Goal: Task Accomplishment & Management: Complete application form

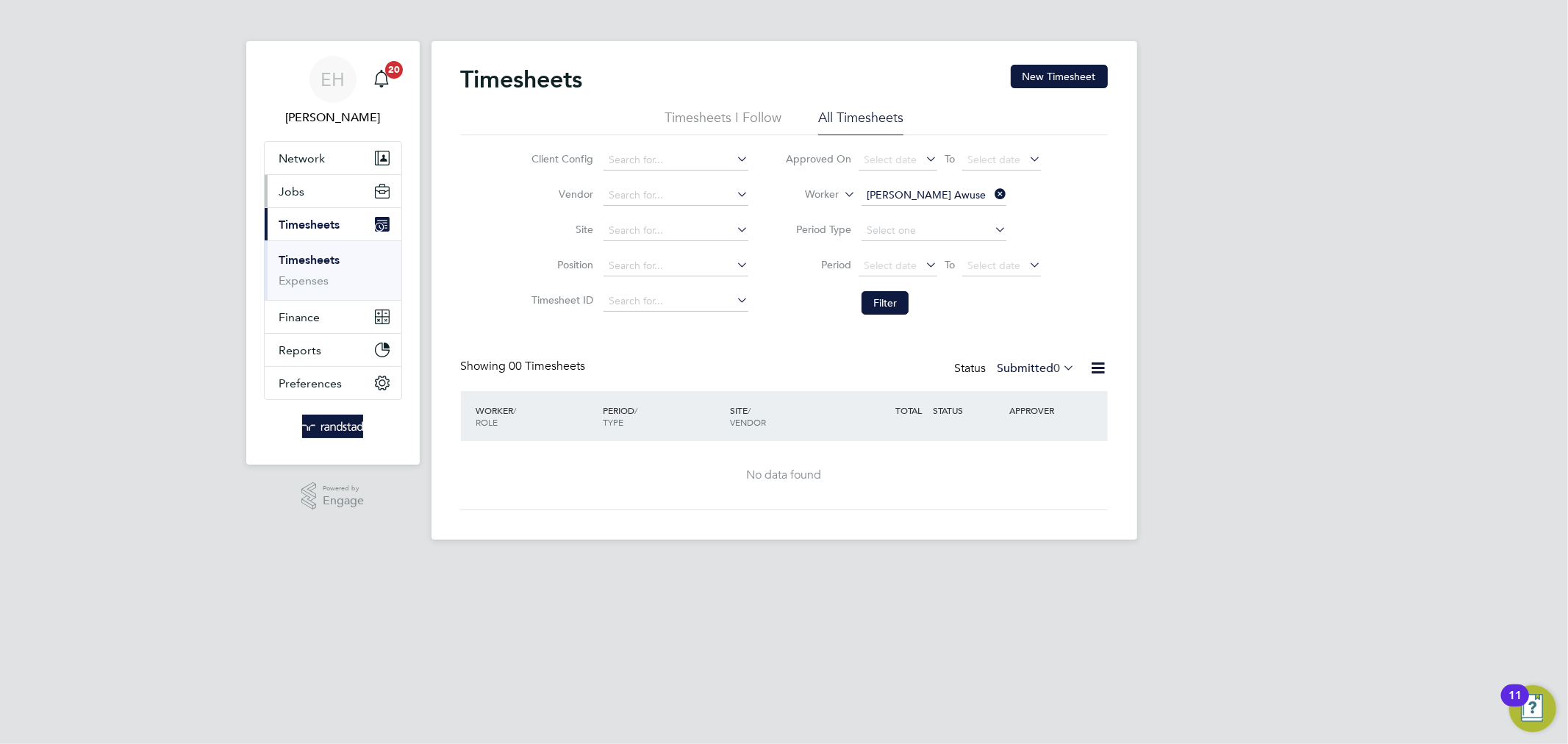
click at [305, 186] on button "Jobs" at bounding box center [333, 191] width 137 height 32
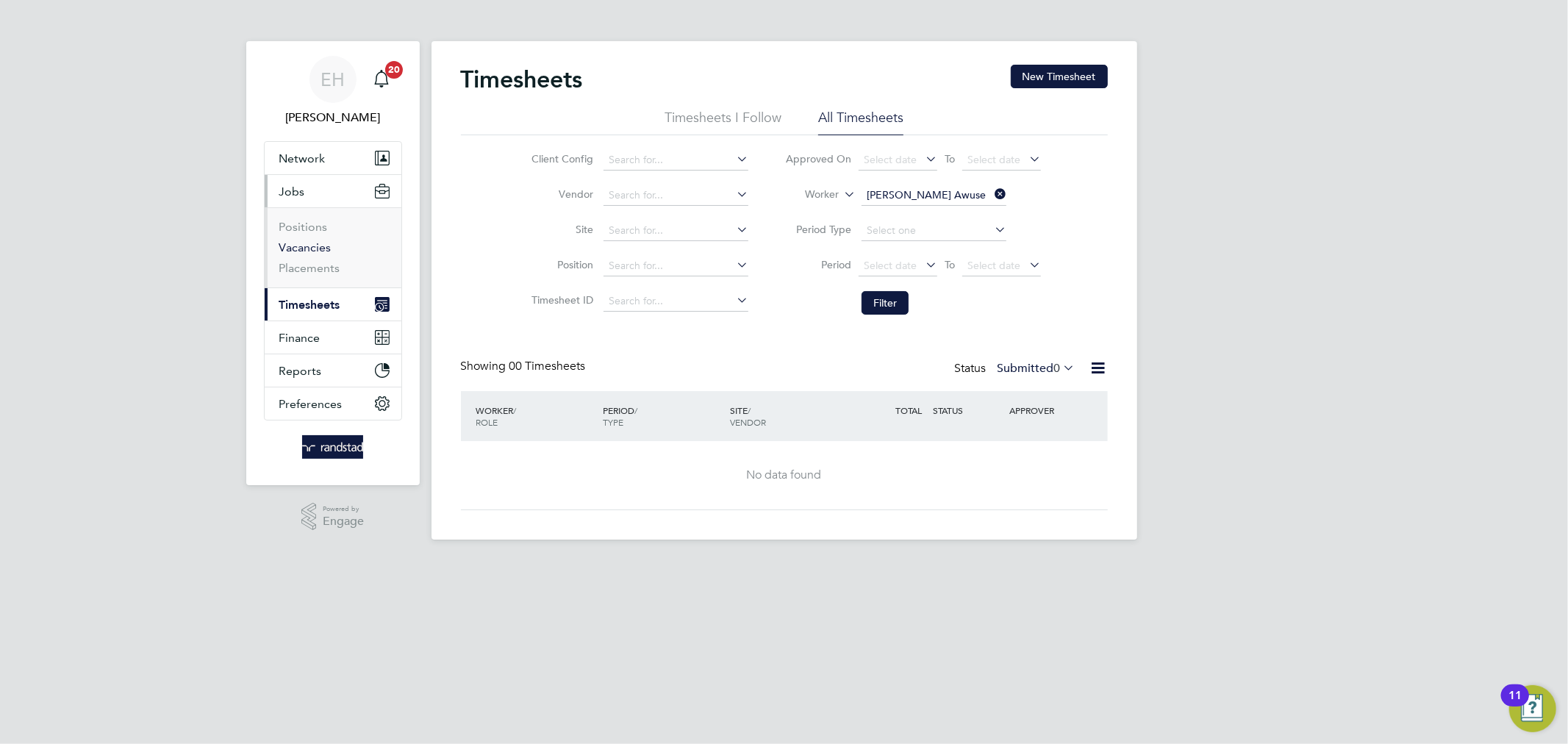
click at [298, 253] on link "Vacancies" at bounding box center [305, 248] width 52 height 14
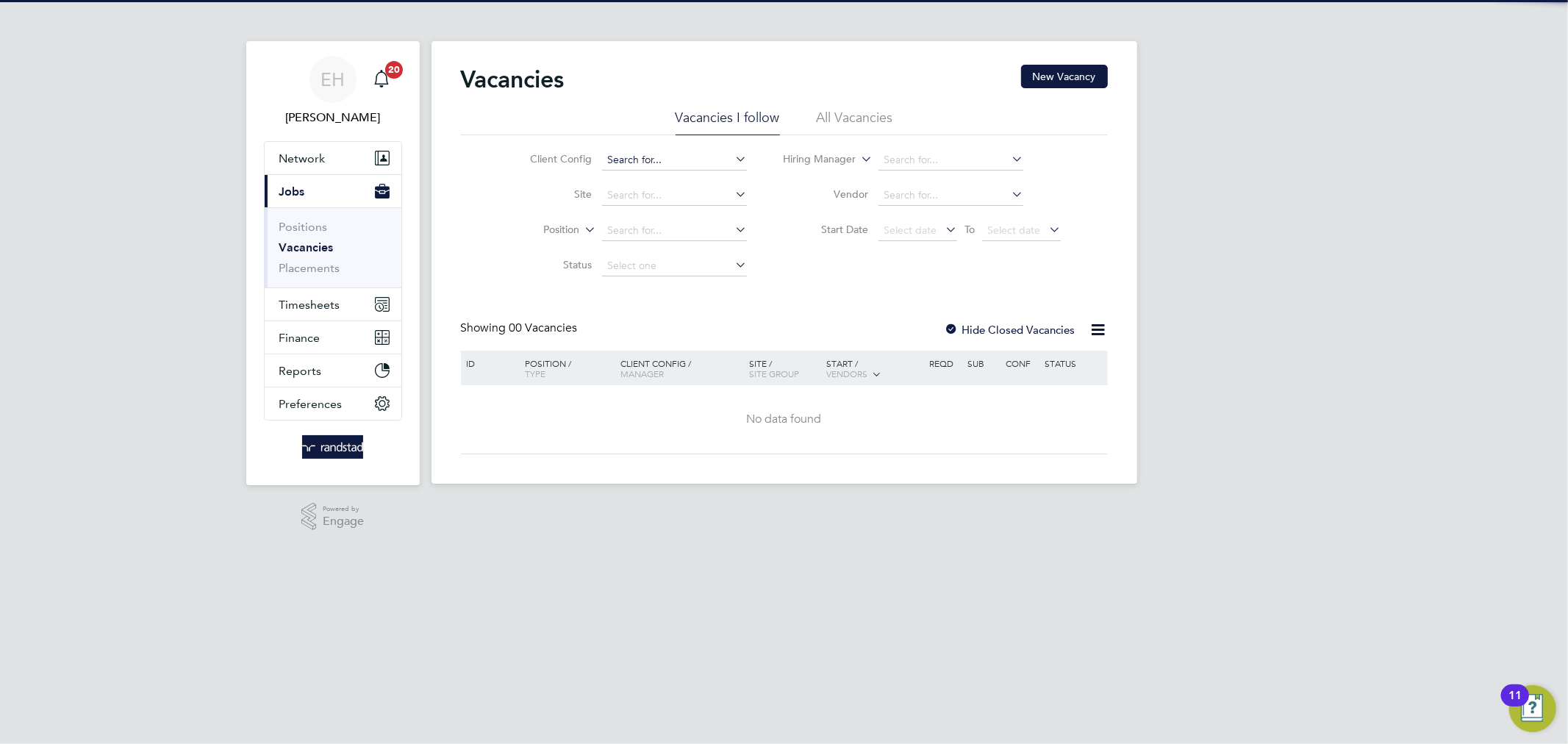
click at [625, 160] on input at bounding box center [674, 160] width 145 height 20
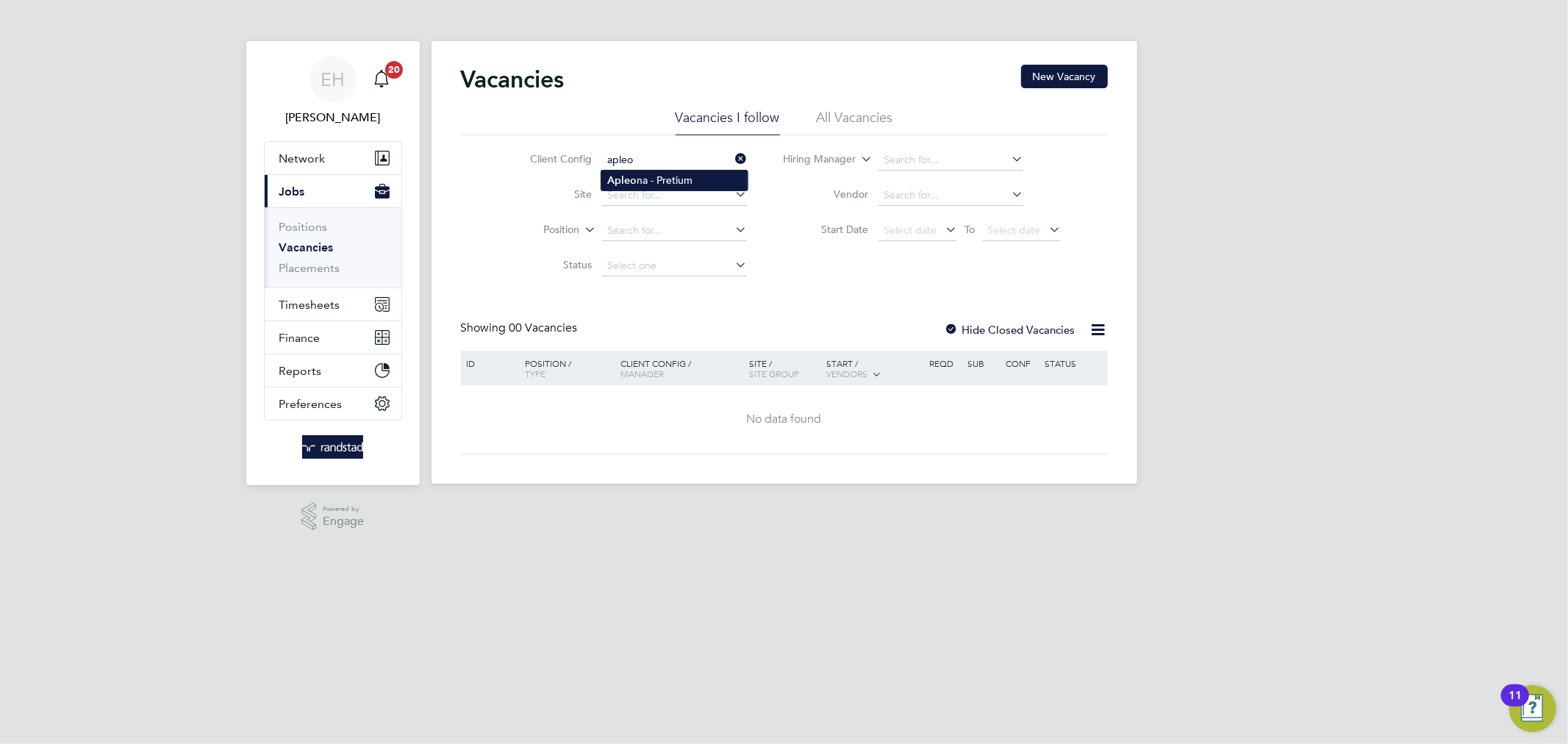
click at [652, 178] on li "Apleo na - Pretium" at bounding box center [674, 180] width 147 height 20
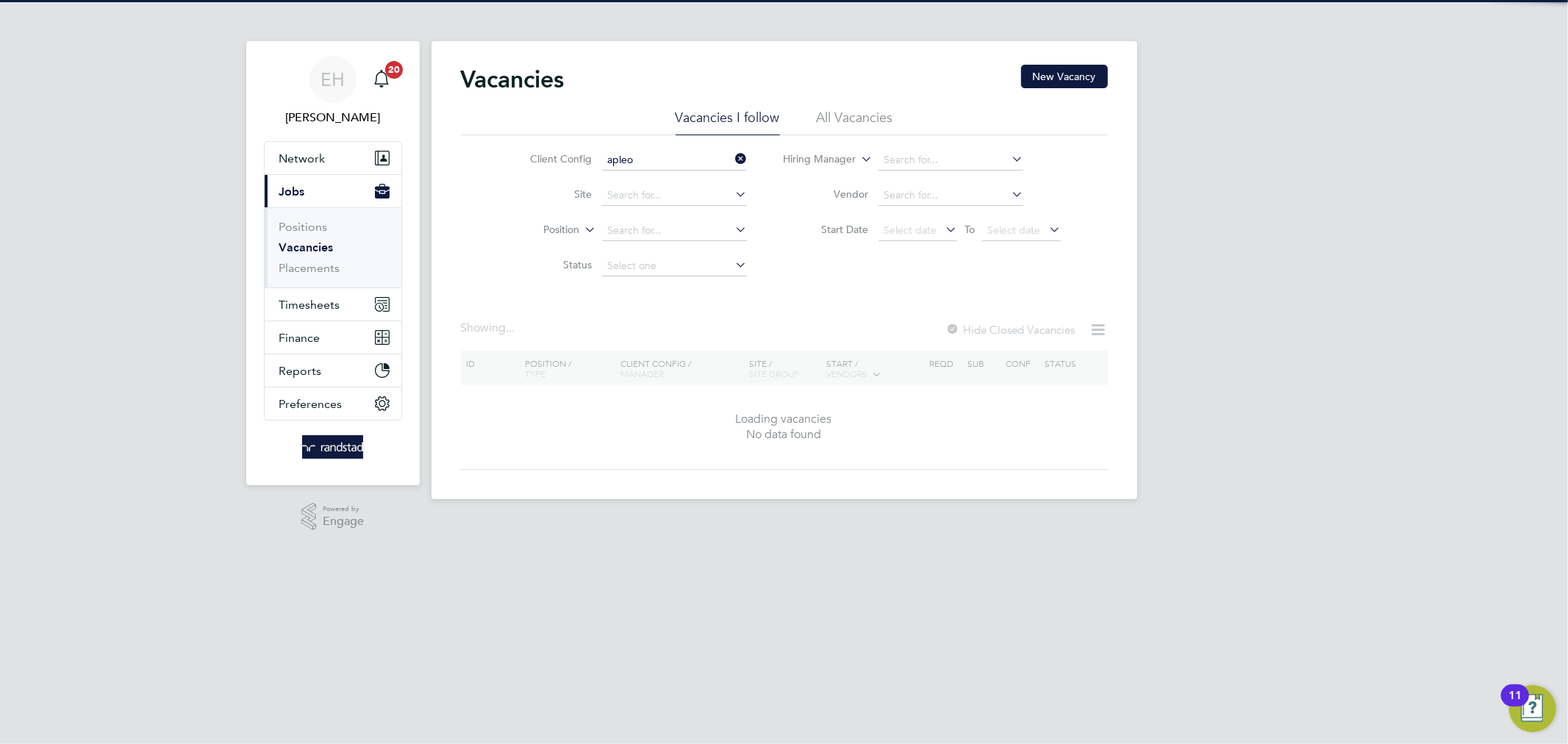
type input "Apleona - Pretium"
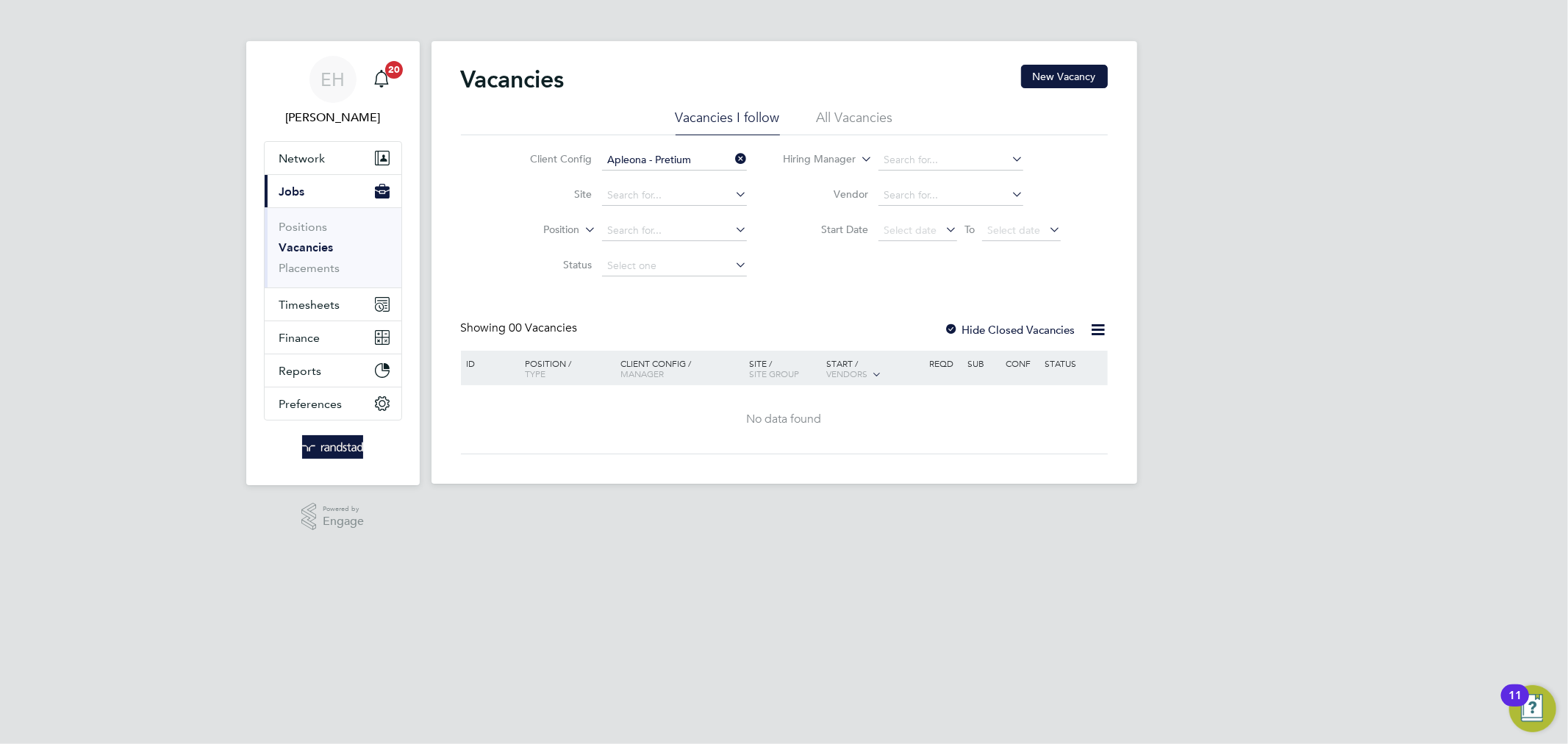
click at [840, 116] on li "All Vacancies" at bounding box center [855, 122] width 76 height 27
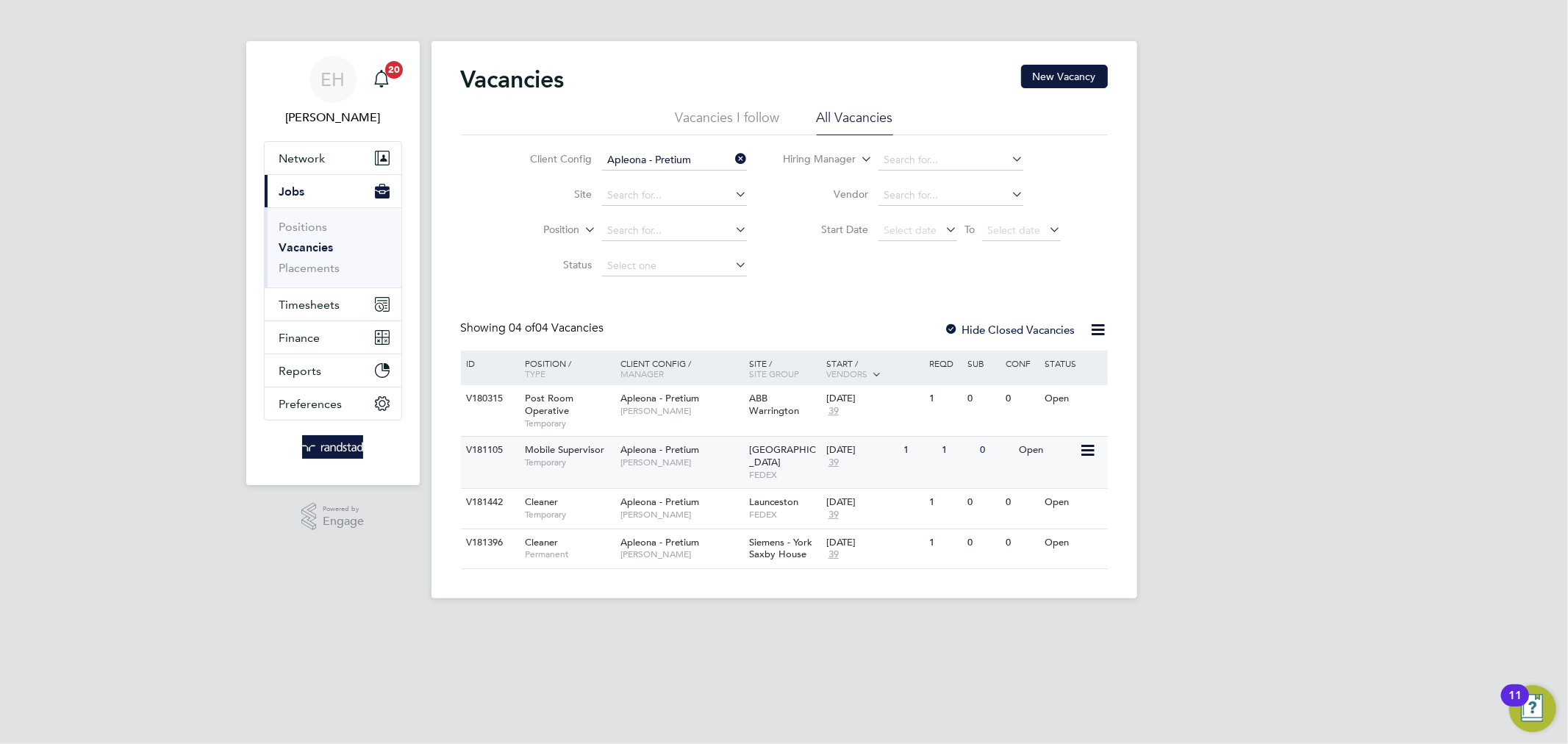
click at [665, 464] on span "[PERSON_NAME]" at bounding box center [681, 462] width 122 height 12
click at [652, 548] on span "[PERSON_NAME]" at bounding box center [681, 554] width 122 height 12
click at [298, 300] on span "Timesheets" at bounding box center [309, 305] width 61 height 14
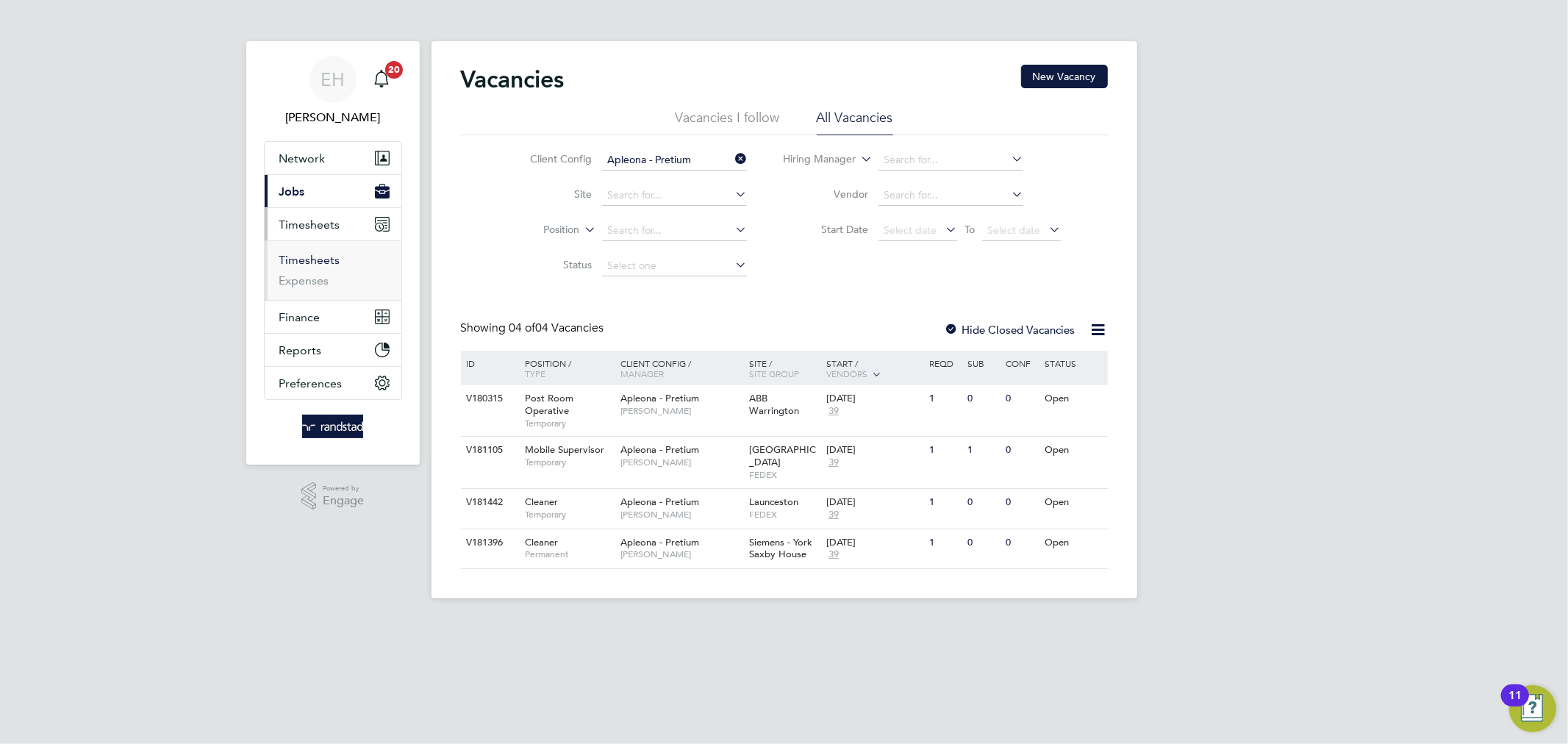
click at [314, 260] on link "Timesheets" at bounding box center [309, 260] width 61 height 14
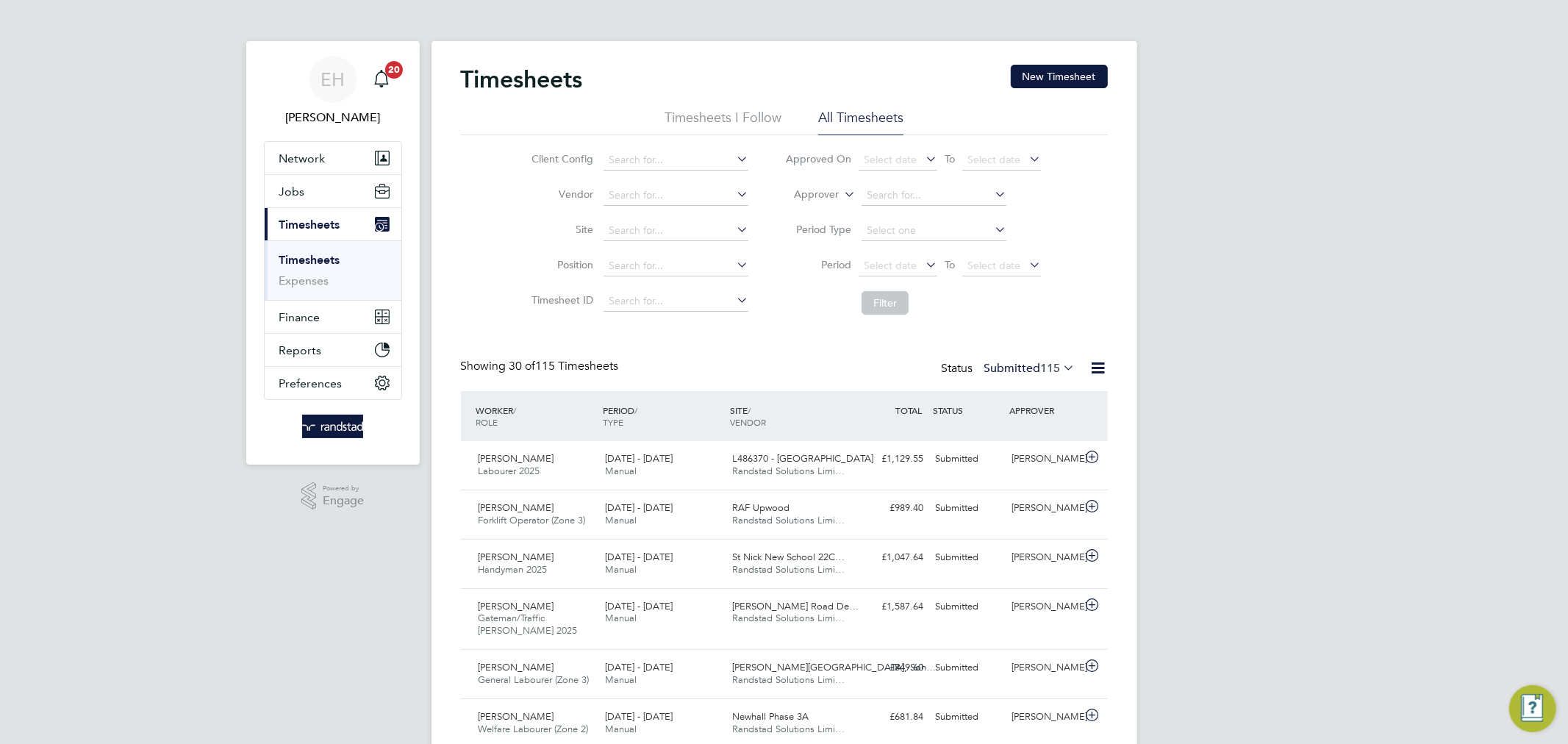
click at [841, 194] on icon at bounding box center [841, 190] width 0 height 13
click at [841, 196] on icon at bounding box center [841, 190] width 0 height 13
click at [819, 206] on li "Worker" at bounding box center [803, 212] width 73 height 20
click at [872, 194] on input at bounding box center [934, 196] width 145 height 20
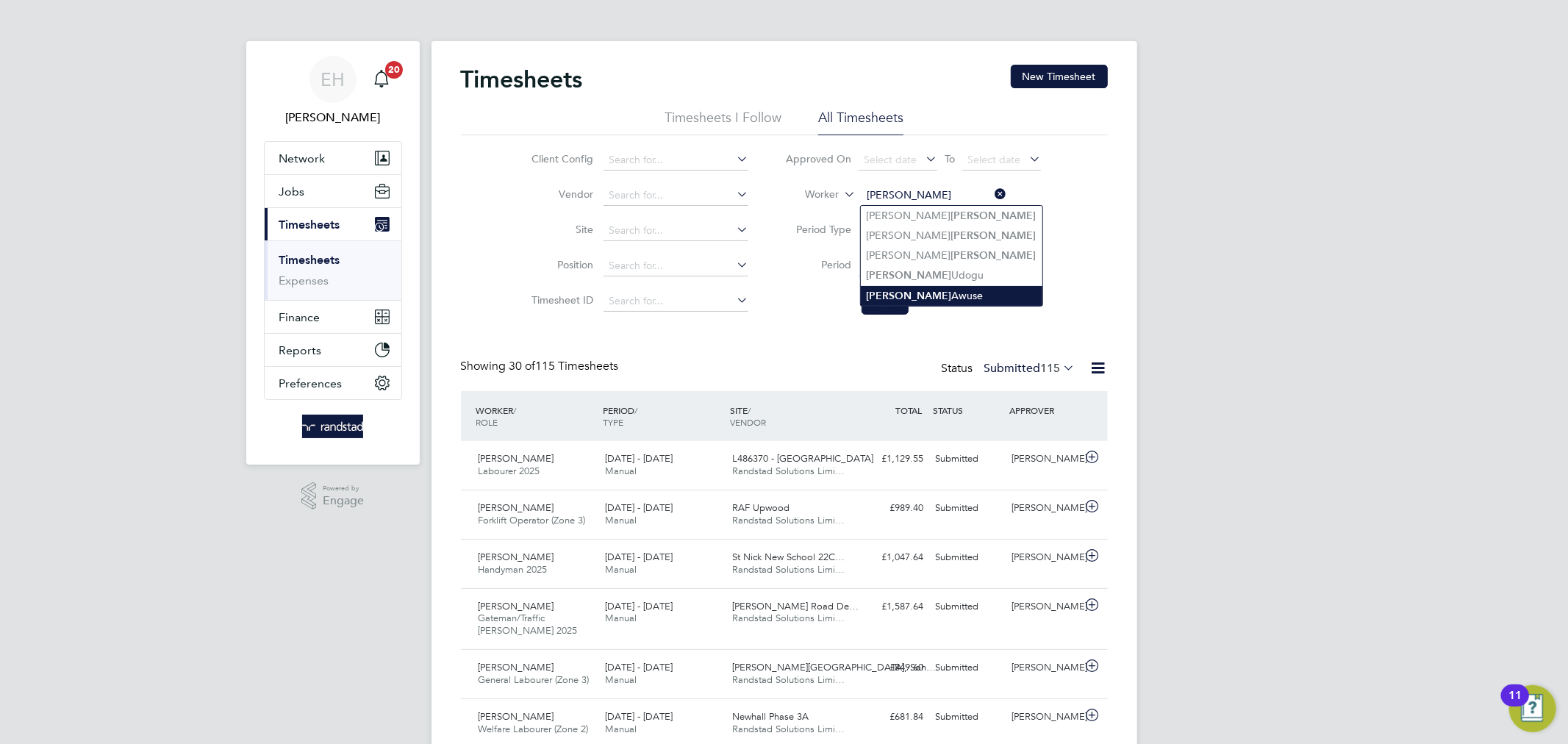
type input "[PERSON_NAME] Awuse"
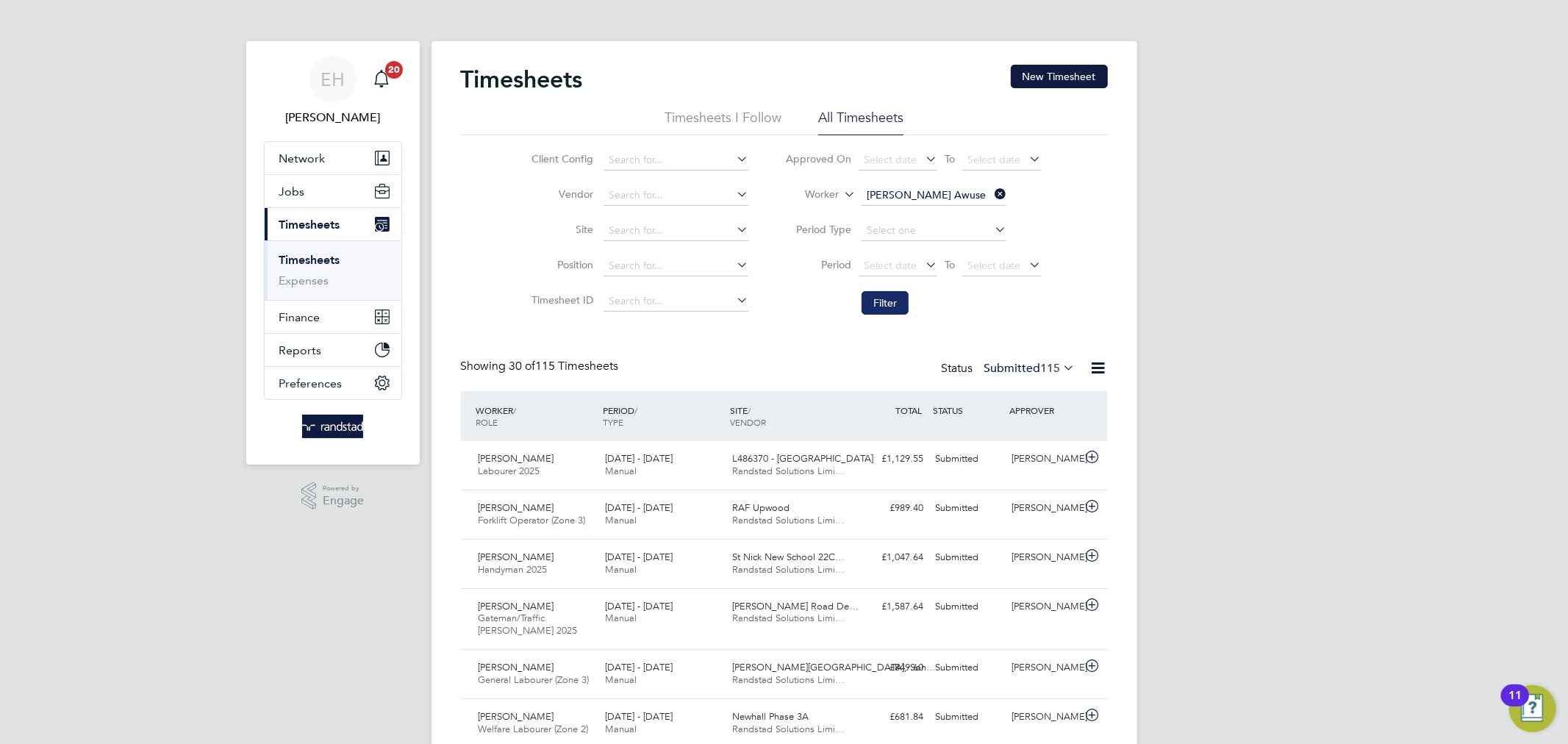
click at [888, 305] on button "Filter" at bounding box center [885, 303] width 47 height 23
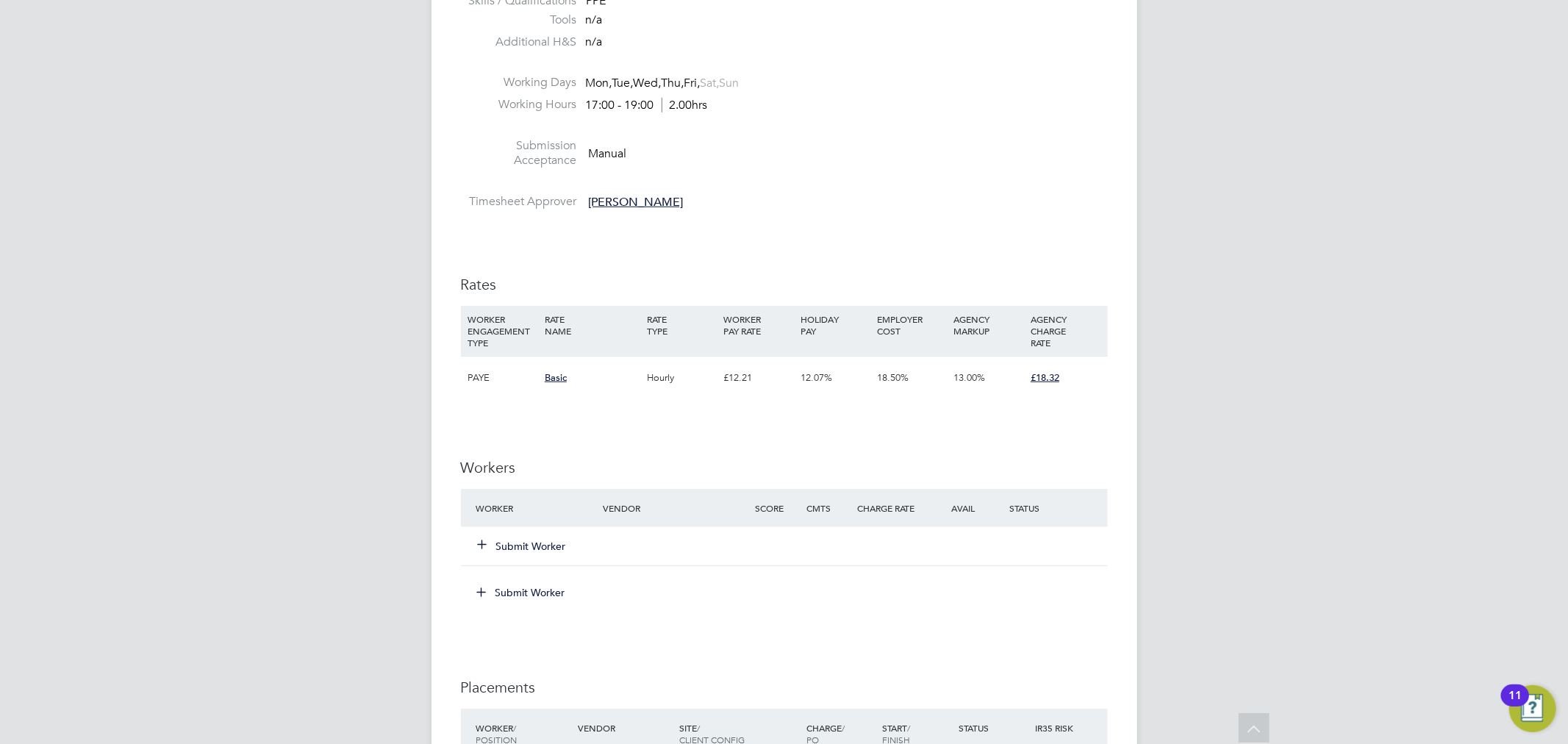
scroll to position [907, 0]
click at [513, 544] on button "Submit Worker" at bounding box center [522, 542] width 88 height 15
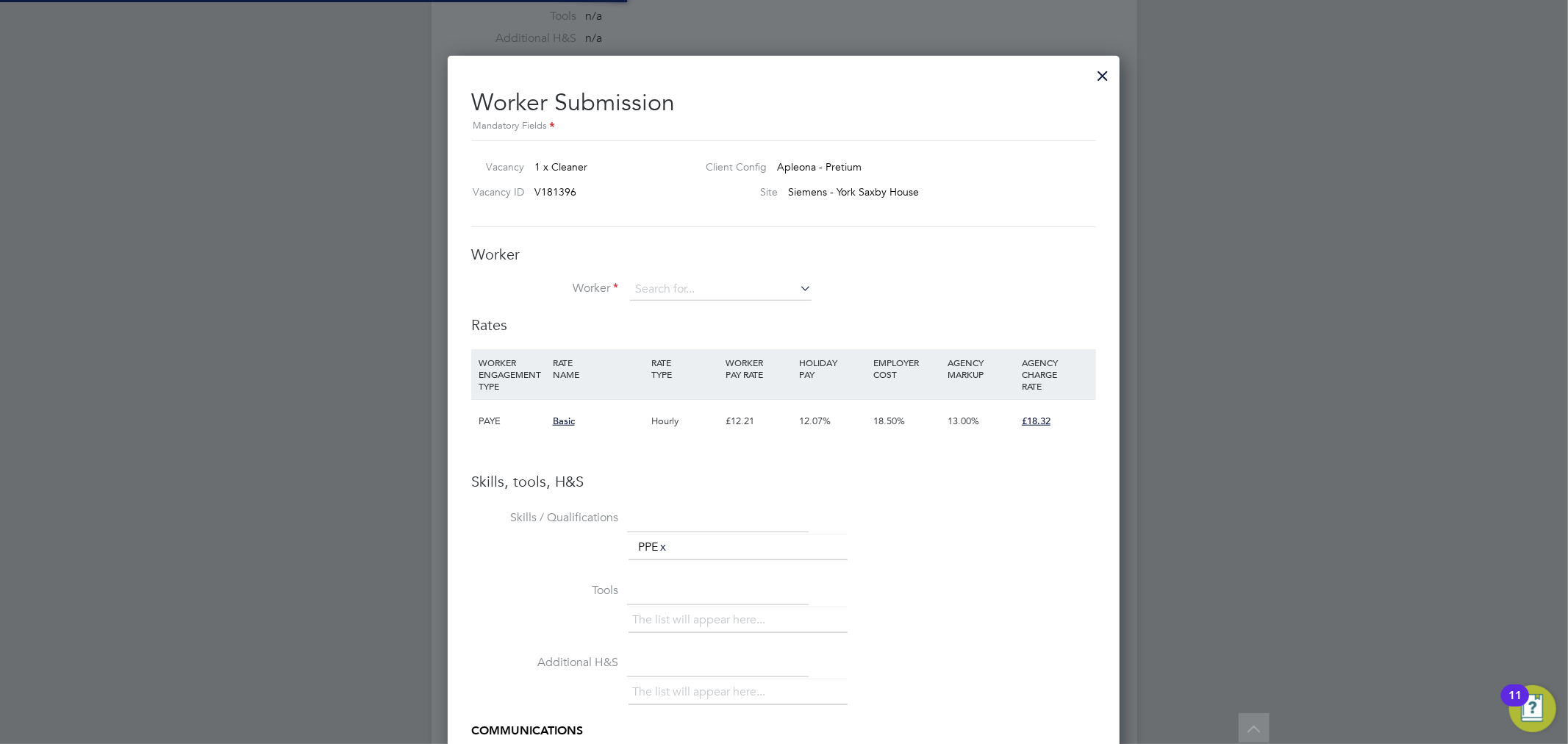
scroll to position [0, 0]
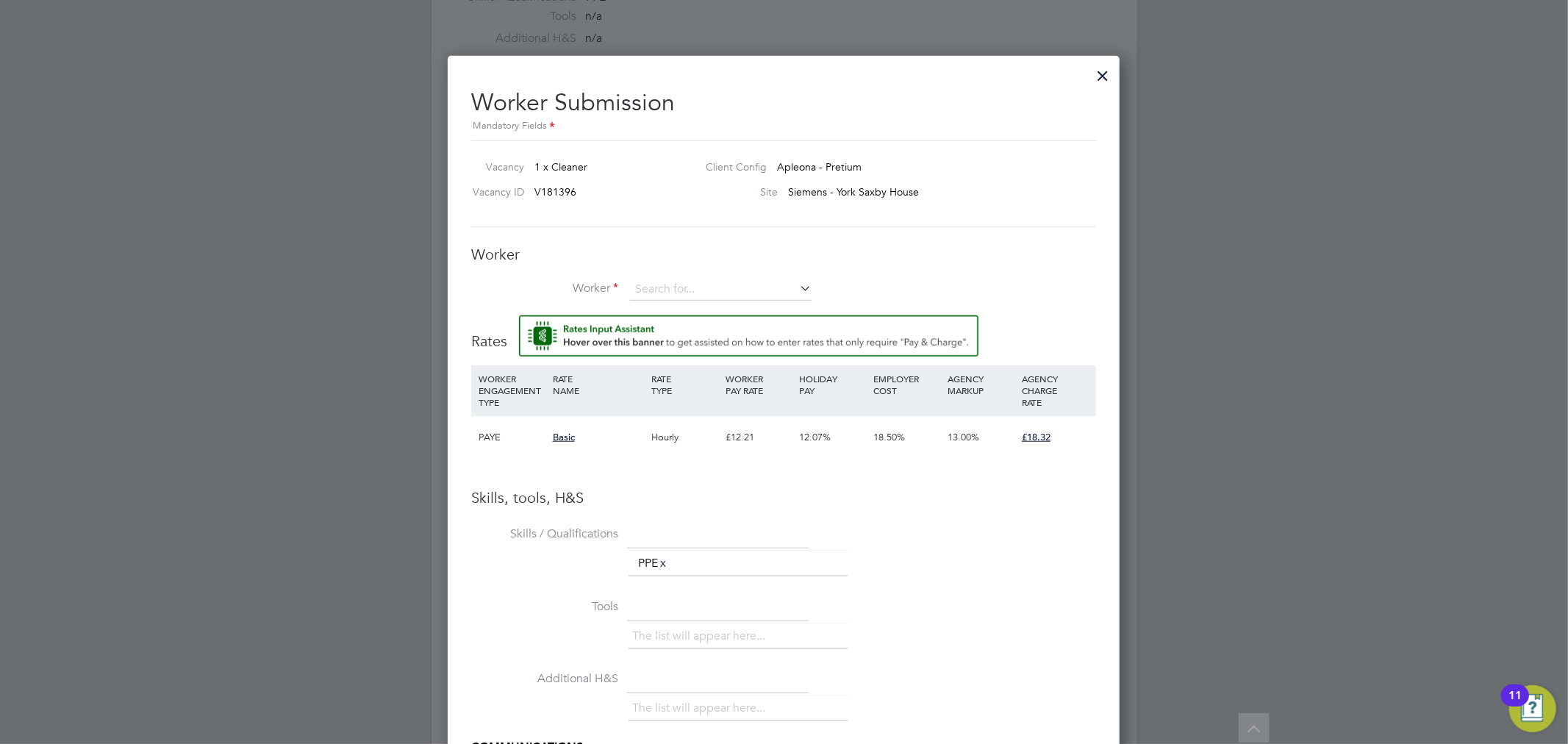
click at [694, 303] on li "Worker" at bounding box center [783, 297] width 625 height 36
click at [683, 271] on div "Worker Worker Worker Engagement Type" at bounding box center [783, 280] width 625 height 70
click at [684, 277] on div "Worker Worker Worker Engagement Type" at bounding box center [783, 280] width 625 height 70
click at [688, 288] on input at bounding box center [720, 290] width 181 height 22
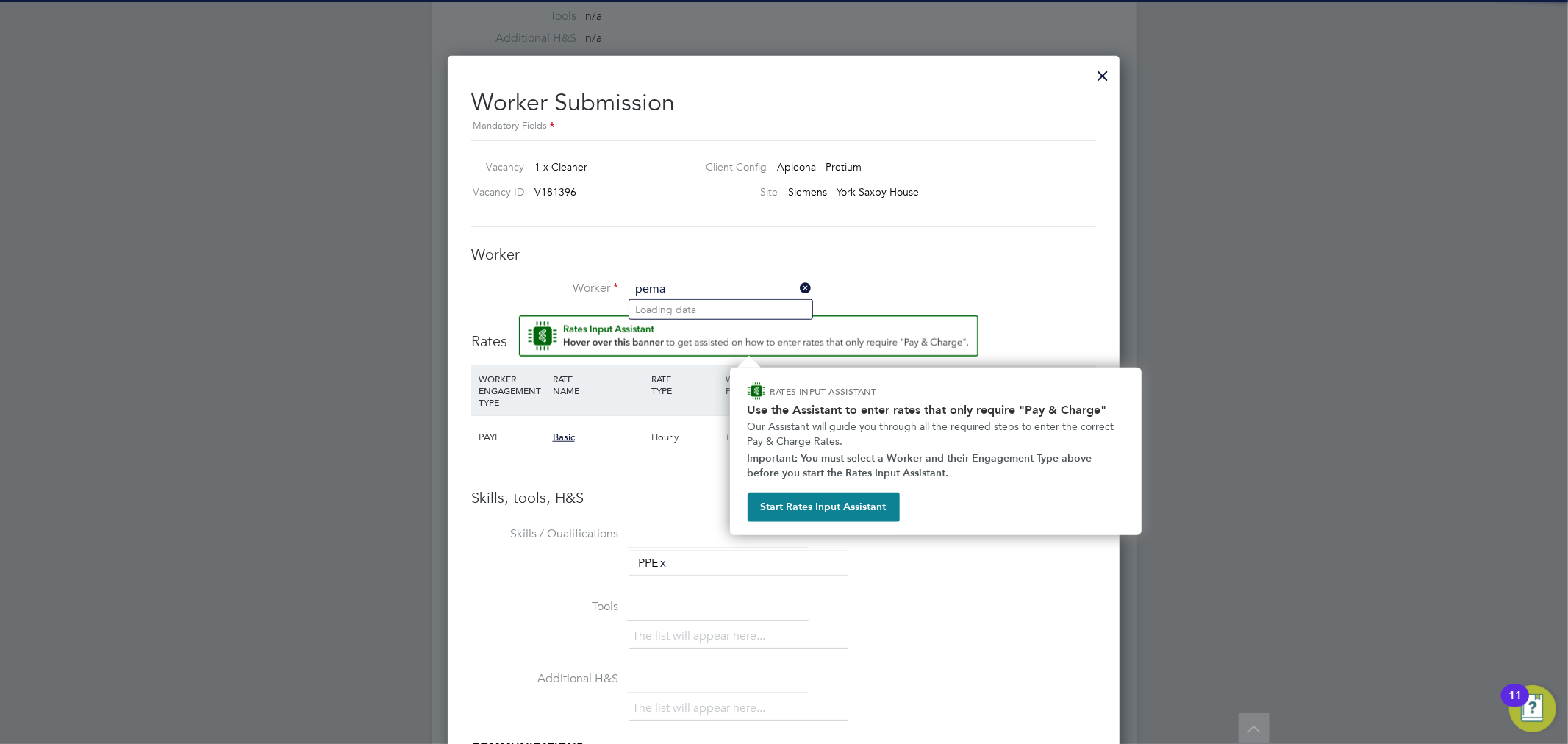
type input "pema"
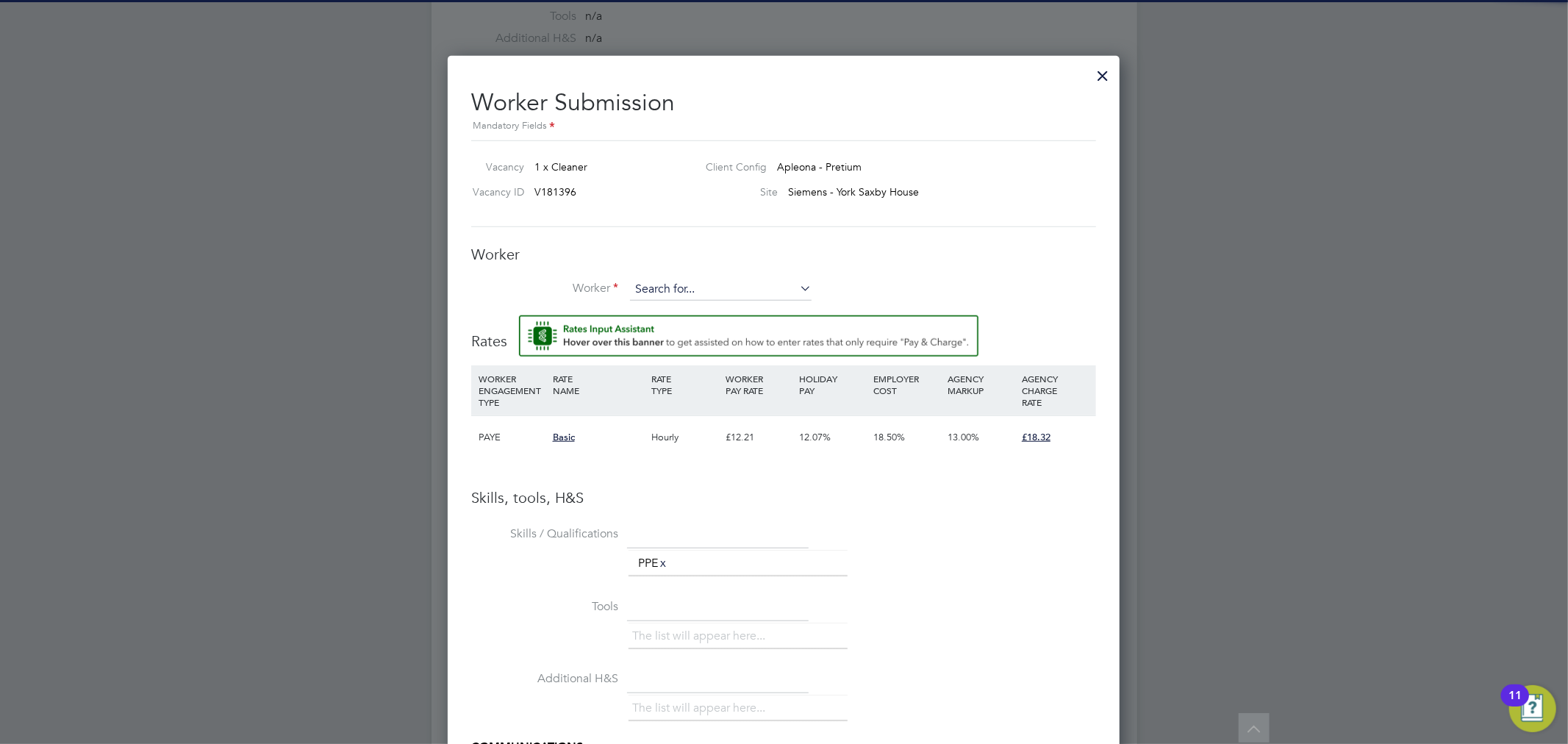
click at [685, 294] on input at bounding box center [720, 290] width 181 height 22
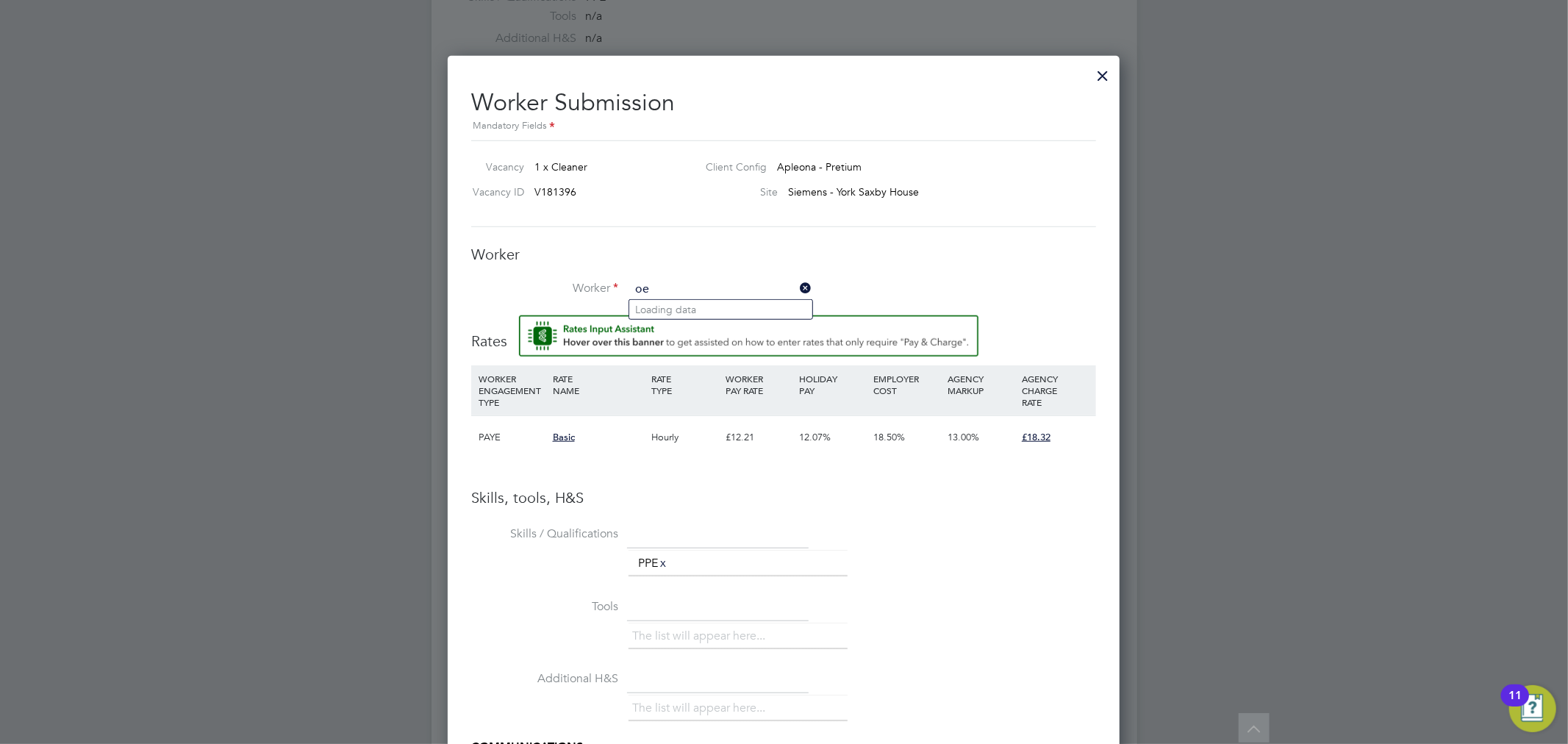
type input "o"
click at [687, 307] on li "Pema Tenzin (C-004688804)" at bounding box center [720, 310] width 183 height 20
type input "Pema Tenzin (C-004688804)"
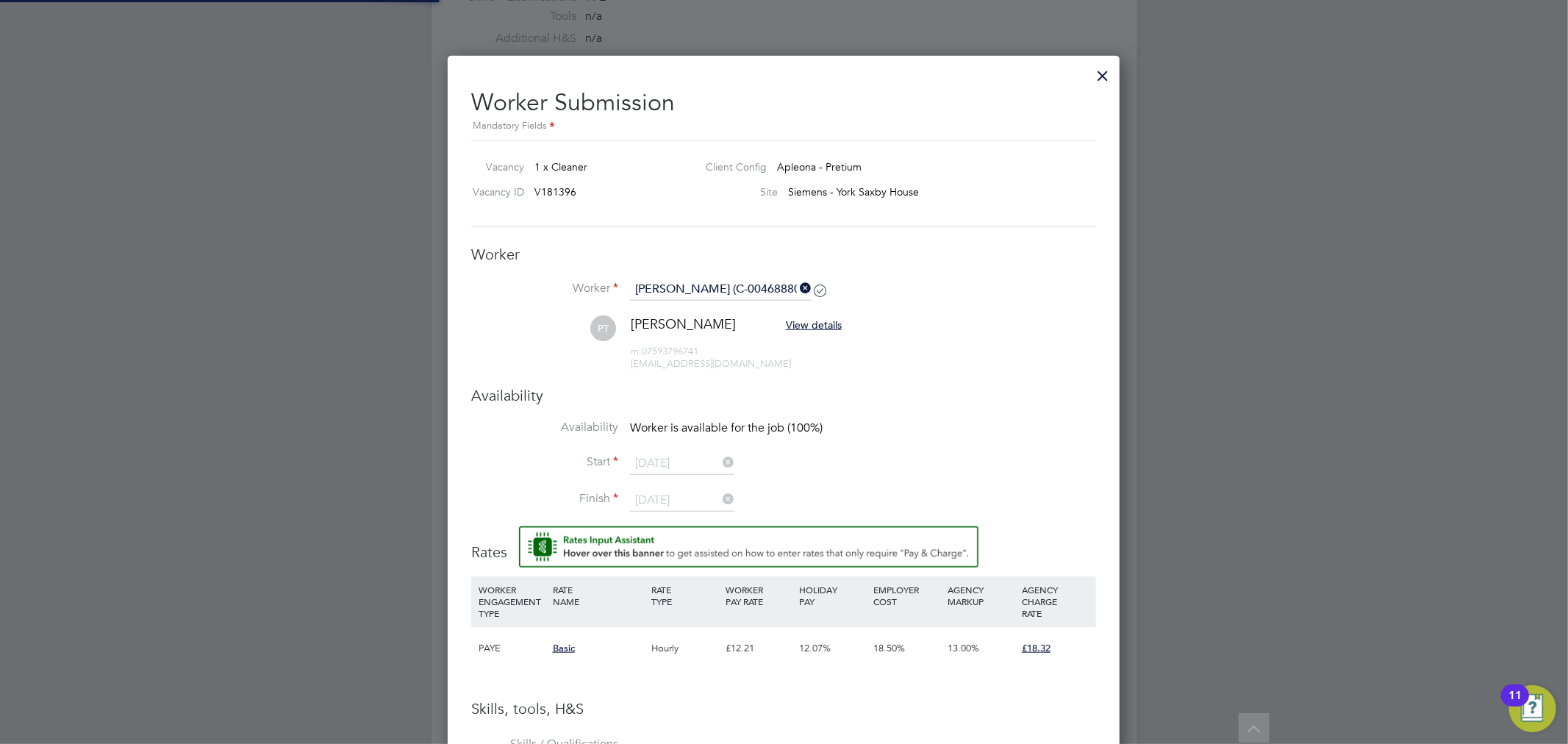
scroll to position [1252, 673]
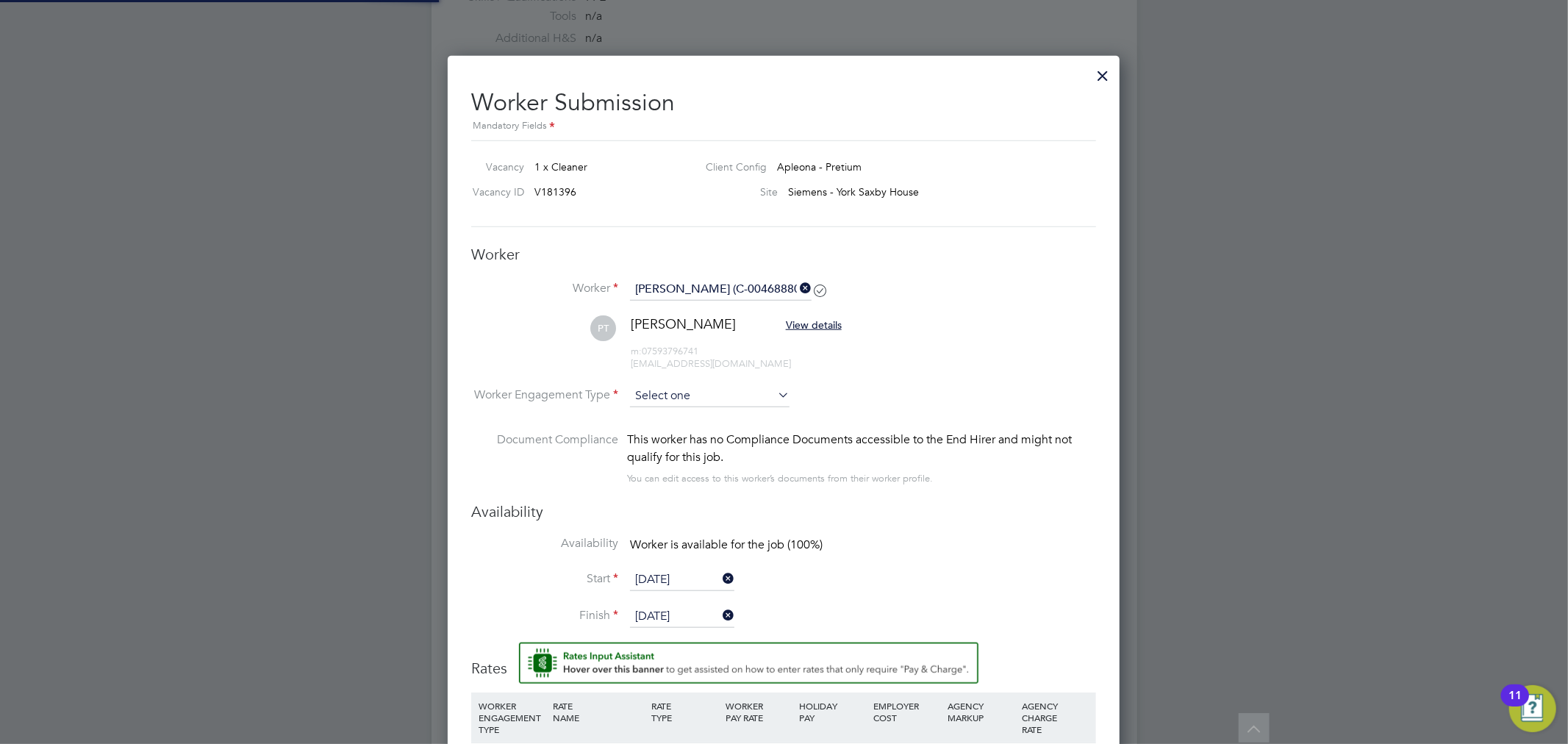
click at [707, 392] on input at bounding box center [710, 396] width 160 height 22
click at [687, 437] on li "PAYE" at bounding box center [709, 436] width 161 height 20
type input "PAYE"
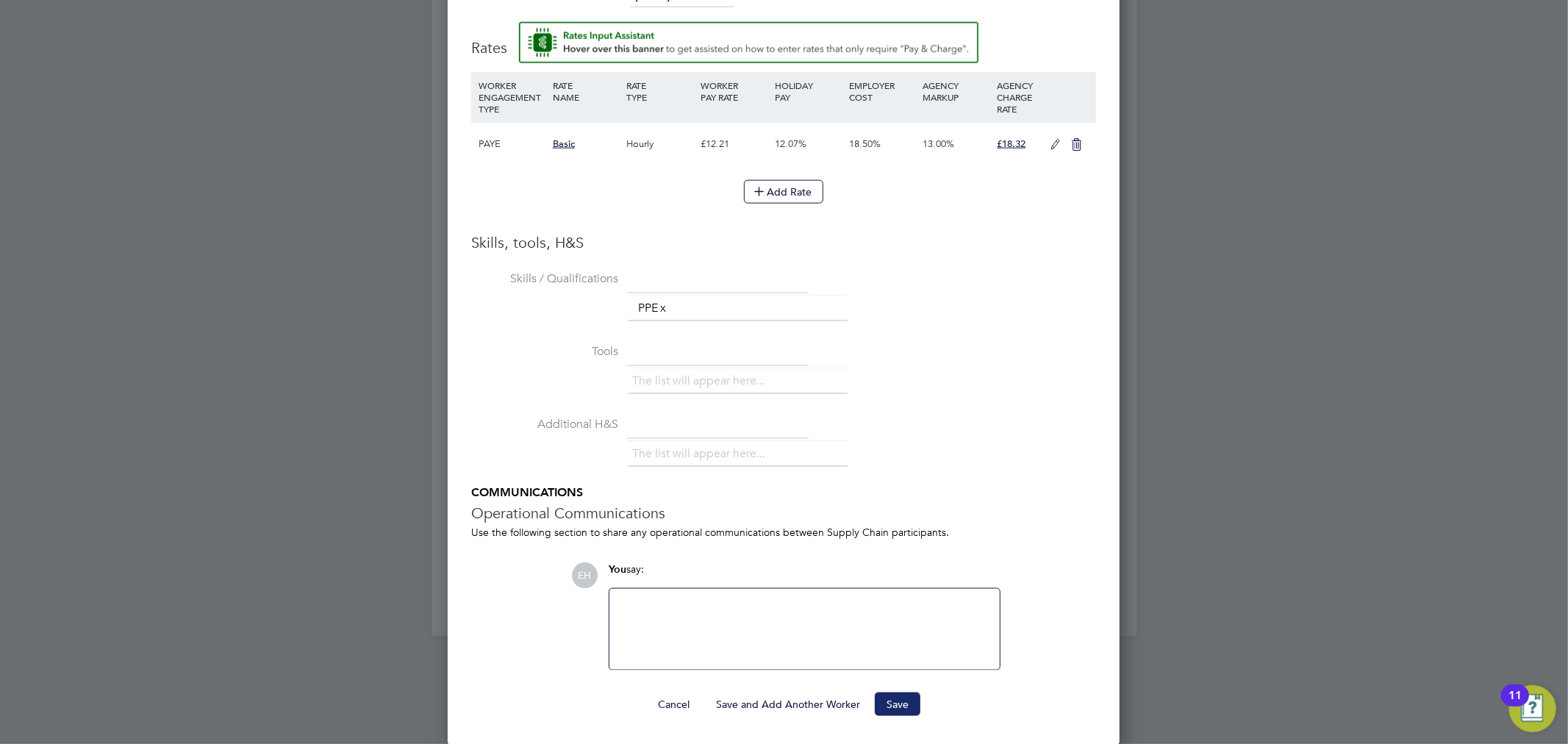
click at [917, 707] on button "Save" at bounding box center [897, 704] width 45 height 23
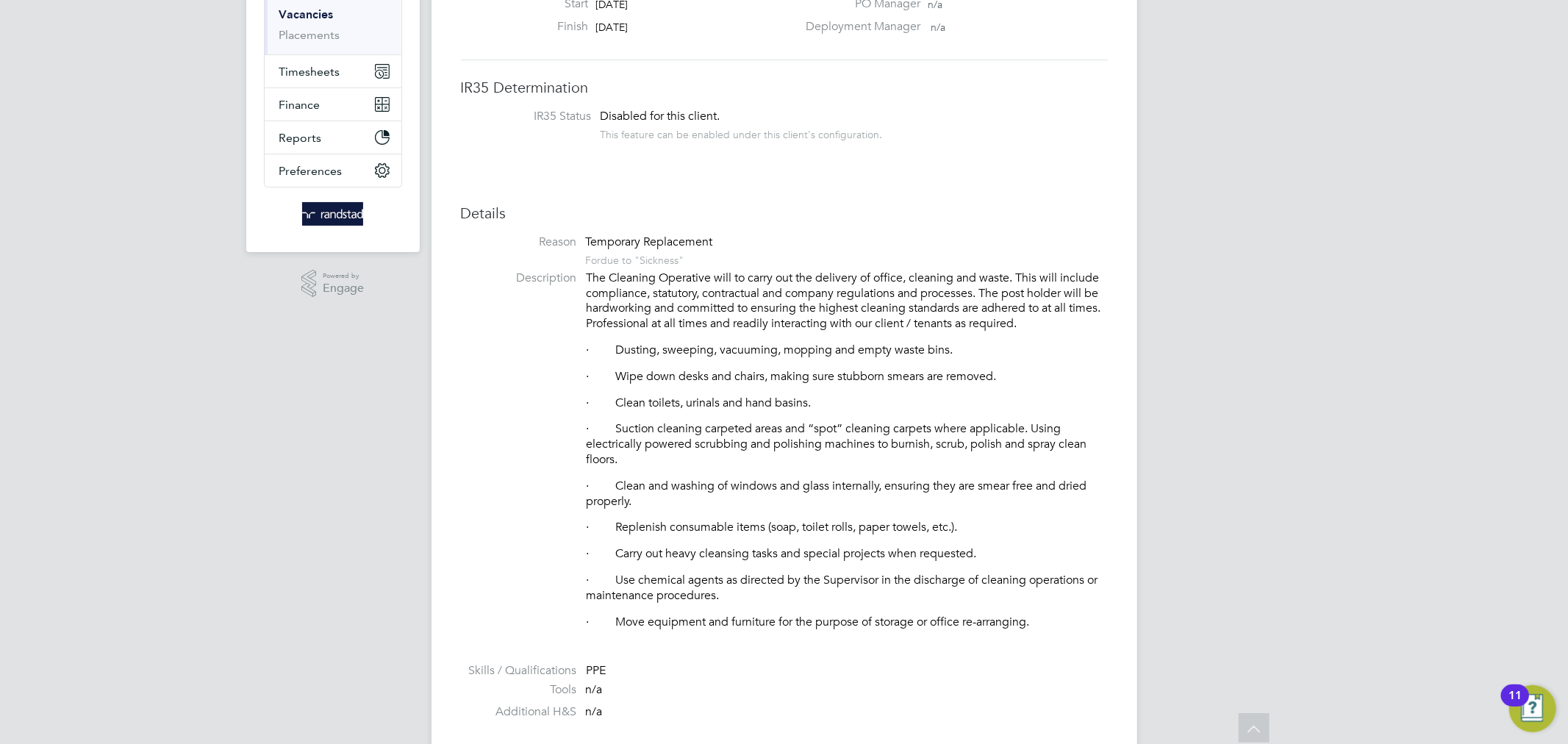
scroll to position [214, 0]
